Goal: Task Accomplishment & Management: Complete application form

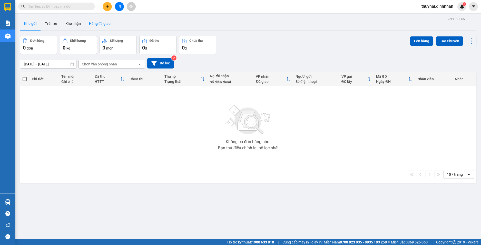
click at [96, 25] on button "Hàng đã giao" at bounding box center [100, 23] width 30 height 12
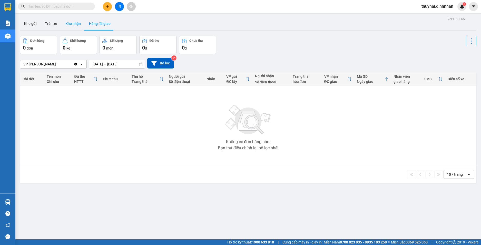
click at [73, 23] on button "Kho nhận" at bounding box center [73, 23] width 24 height 12
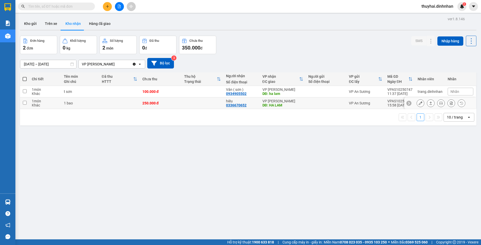
click at [174, 102] on div "250.000 đ" at bounding box center [161, 103] width 37 height 4
checkbox input "true"
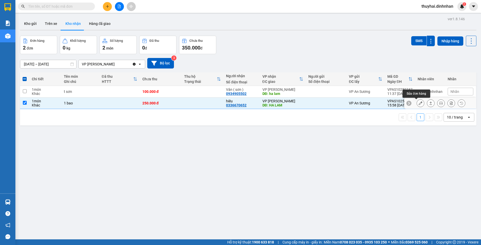
click at [417, 106] on button at bounding box center [420, 103] width 7 height 9
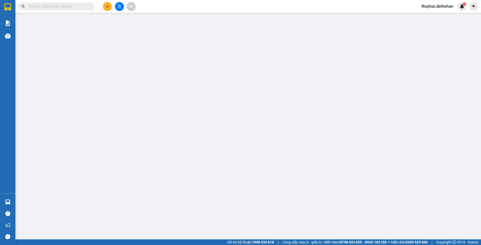
type input "0336670652"
type input "hiêu"
type input "HA LAM"
type input "250.000"
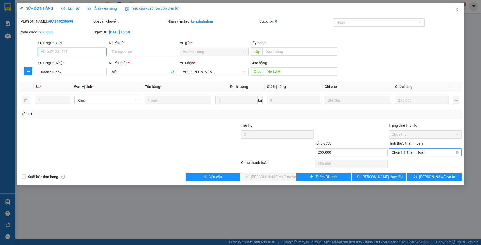
click at [458, 150] on span "Chọn HT Thanh Toán" at bounding box center [425, 153] width 67 height 8
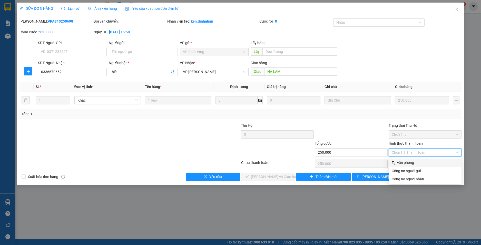
click at [439, 163] on div "Tại văn phòng" at bounding box center [425, 163] width 67 height 6
type input "0"
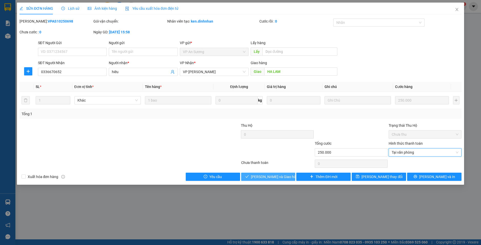
click at [270, 177] on span "[PERSON_NAME] và Giao hàng" at bounding box center [275, 177] width 49 height 6
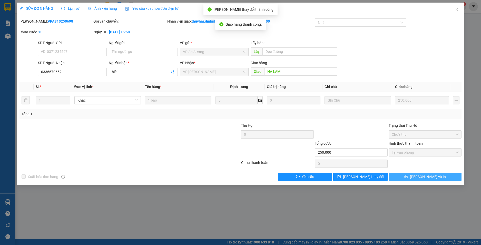
click at [444, 178] on button "[PERSON_NAME] và In" at bounding box center [425, 177] width 73 height 8
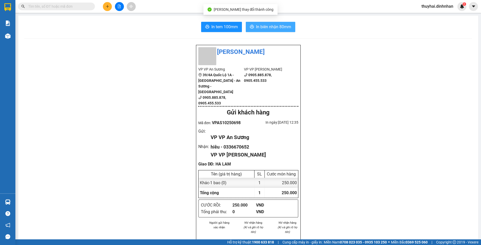
click at [271, 29] on span "In biên nhận 80mm" at bounding box center [273, 27] width 35 height 6
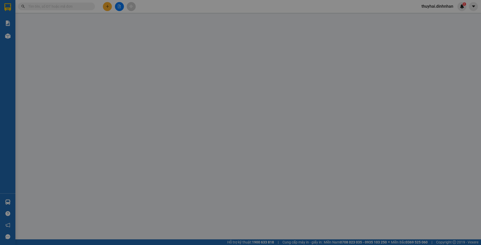
type input "0336670652"
type input "hiêu"
type input "HA LAM"
type input "250.000"
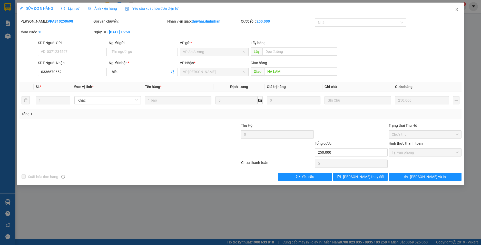
click at [461, 9] on span "Close" at bounding box center [457, 10] width 14 height 14
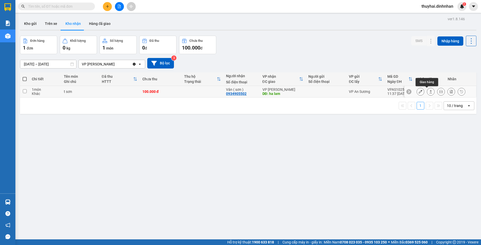
click at [429, 93] on button at bounding box center [431, 91] width 7 height 9
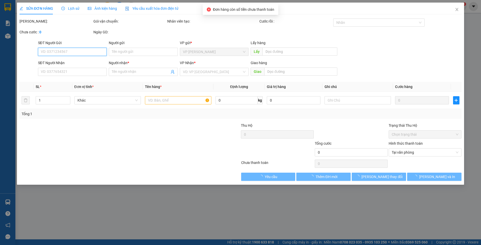
type input "0934905502"
type input "Vân ( sơn )"
type input "ha lam"
type input "100.000"
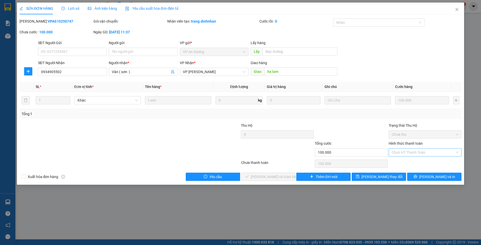
click at [418, 151] on input "Hình thức thanh toán" at bounding box center [423, 153] width 63 height 8
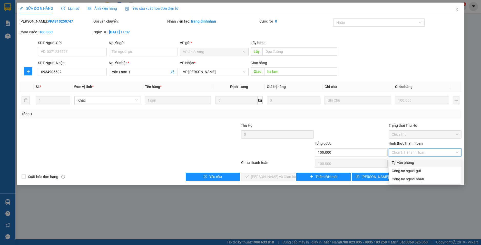
click at [405, 164] on div "Tại văn phòng" at bounding box center [425, 163] width 67 height 6
type input "0"
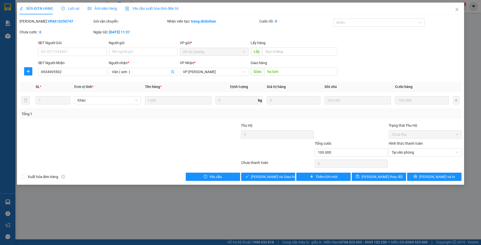
click at [295, 169] on div "Chưa thanh toán" at bounding box center [278, 164] width 74 height 9
click at [282, 178] on span "[PERSON_NAME] và Giao hàng" at bounding box center [275, 177] width 49 height 6
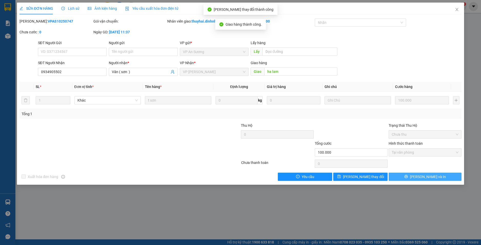
click at [432, 176] on span "[PERSON_NAME] và In" at bounding box center [428, 177] width 36 height 6
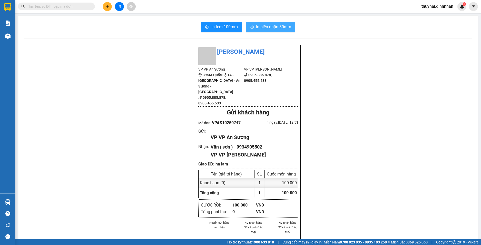
click at [268, 27] on span "In biên nhận 80mm" at bounding box center [273, 27] width 35 height 6
